Goal: Task Accomplishment & Management: Manage account settings

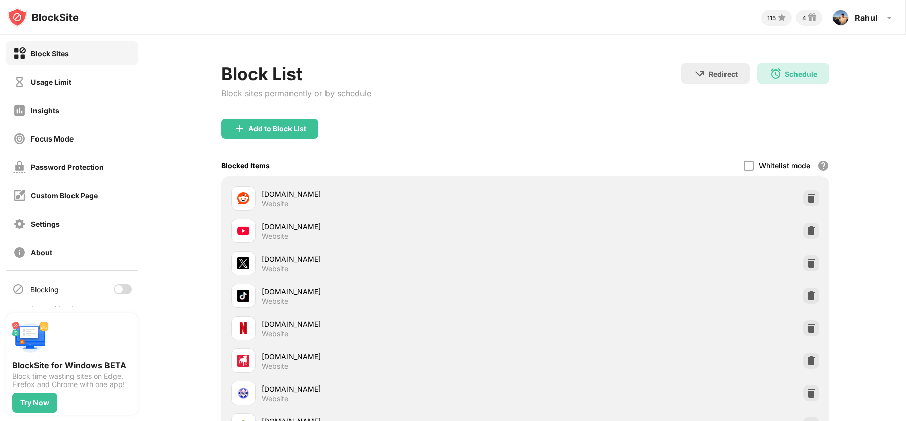
click at [115, 289] on div at bounding box center [119, 289] width 8 height 8
click at [189, 146] on div "Block List Block sites permanently or by schedule Redirect Choose a site to be …" at bounding box center [524, 427] width 761 height 784
